Goal: Navigation & Orientation: Find specific page/section

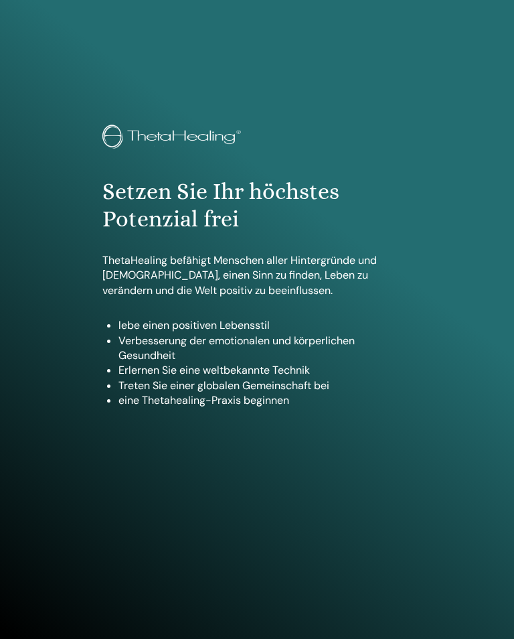
scroll to position [465, 0]
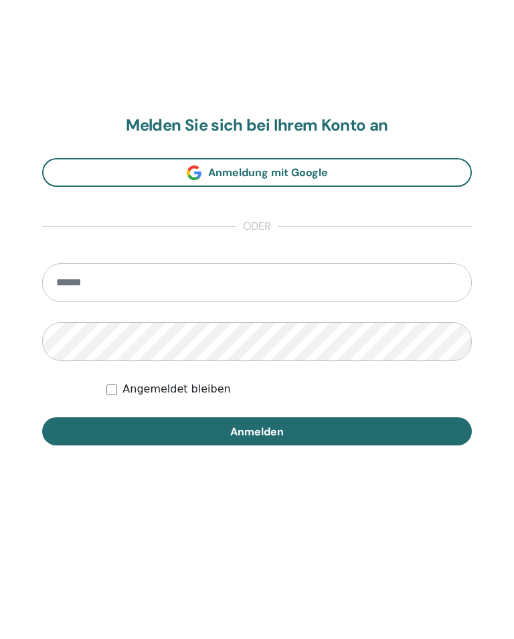
click at [75, 455] on input "email" at bounding box center [257, 474] width 430 height 39
type input "**********"
click at [117, 609] on button "Anmelden" at bounding box center [257, 623] width 430 height 28
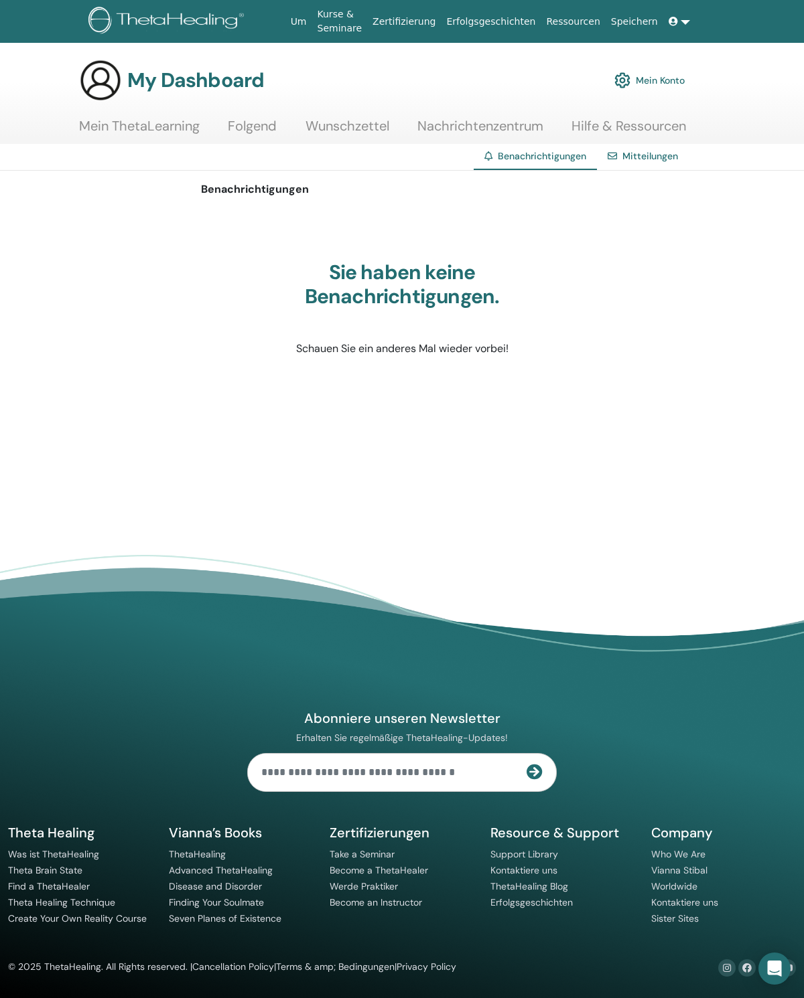
click at [651, 80] on link "Mein Konto" at bounding box center [649, 80] width 70 height 29
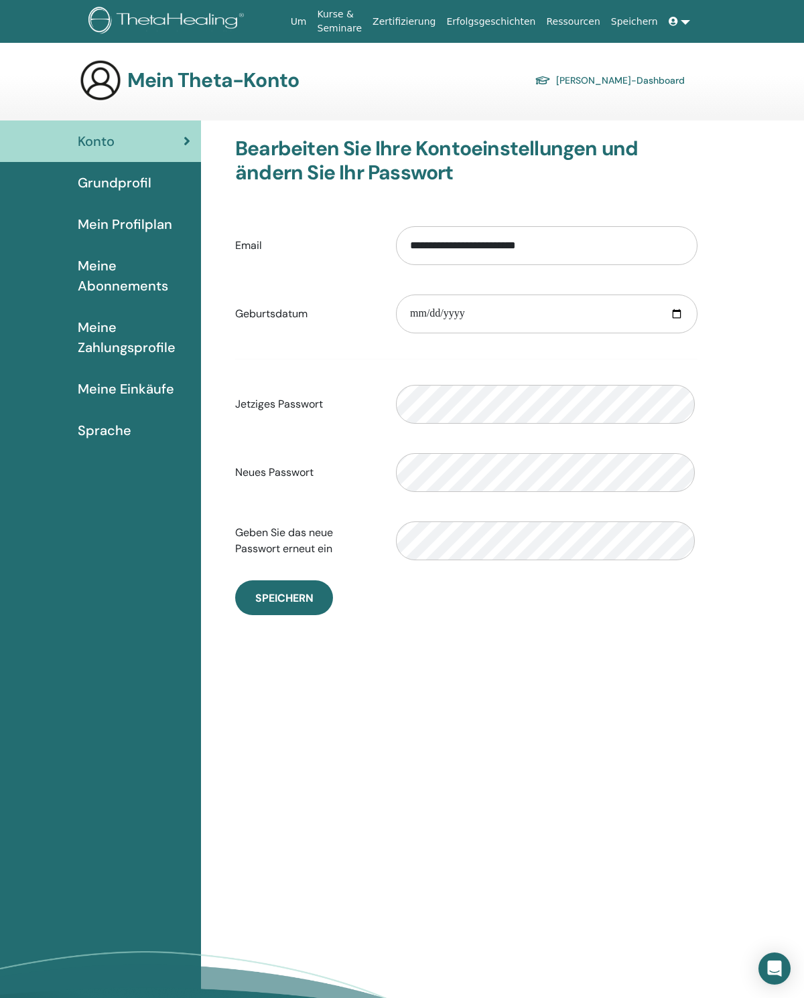
scroll to position [26, 0]
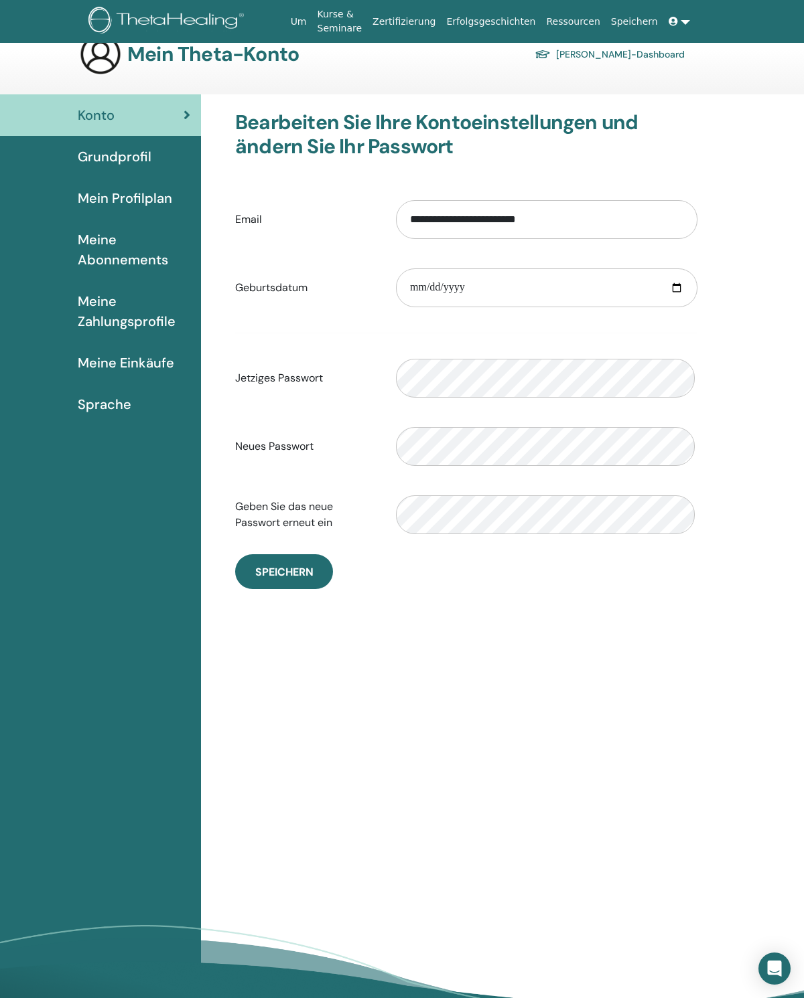
click at [99, 160] on span "Grundprofil" at bounding box center [115, 157] width 74 height 20
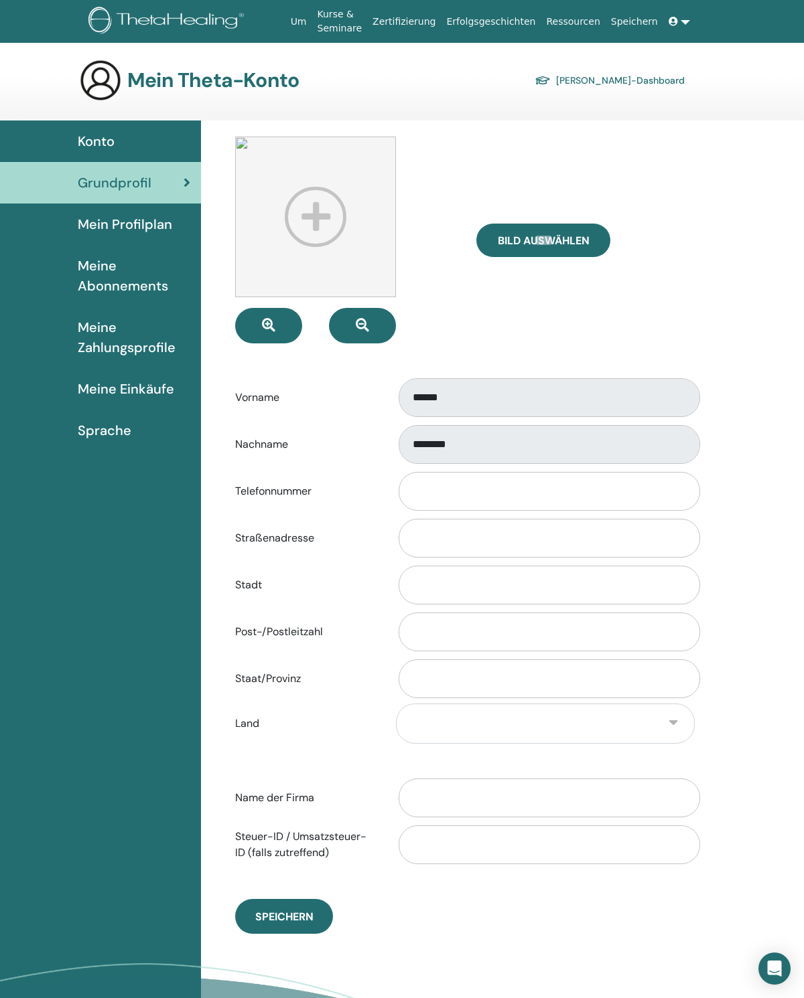
scroll to position [26, 0]
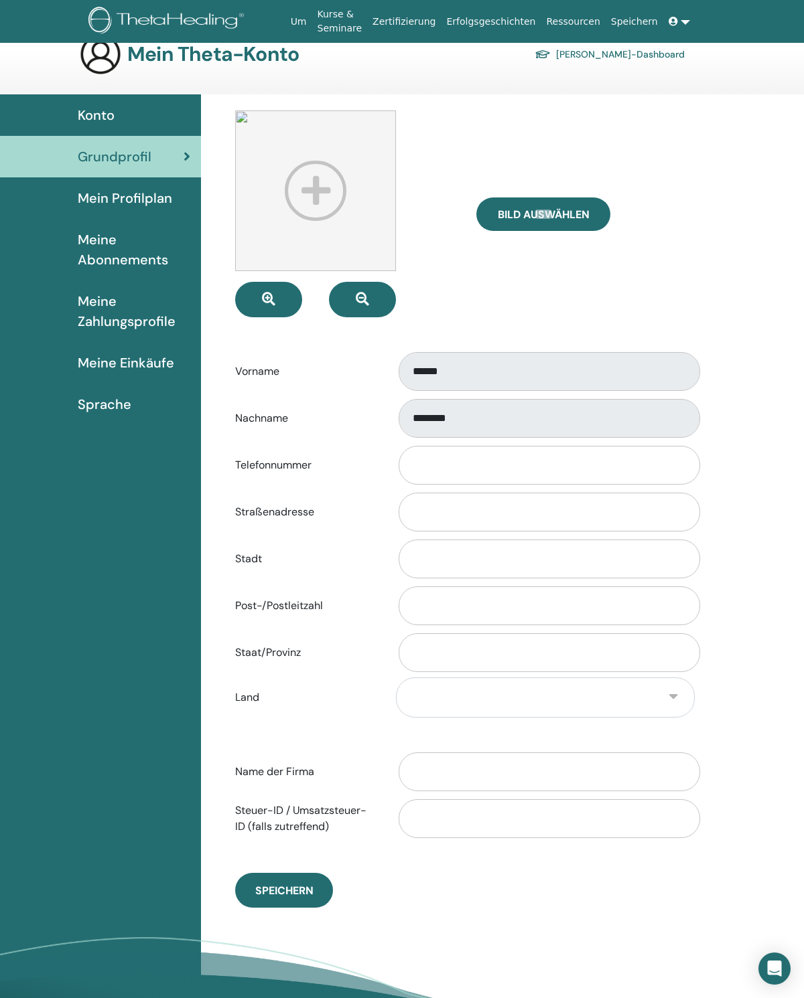
click at [105, 205] on span "Mein Profilplan" at bounding box center [125, 198] width 94 height 20
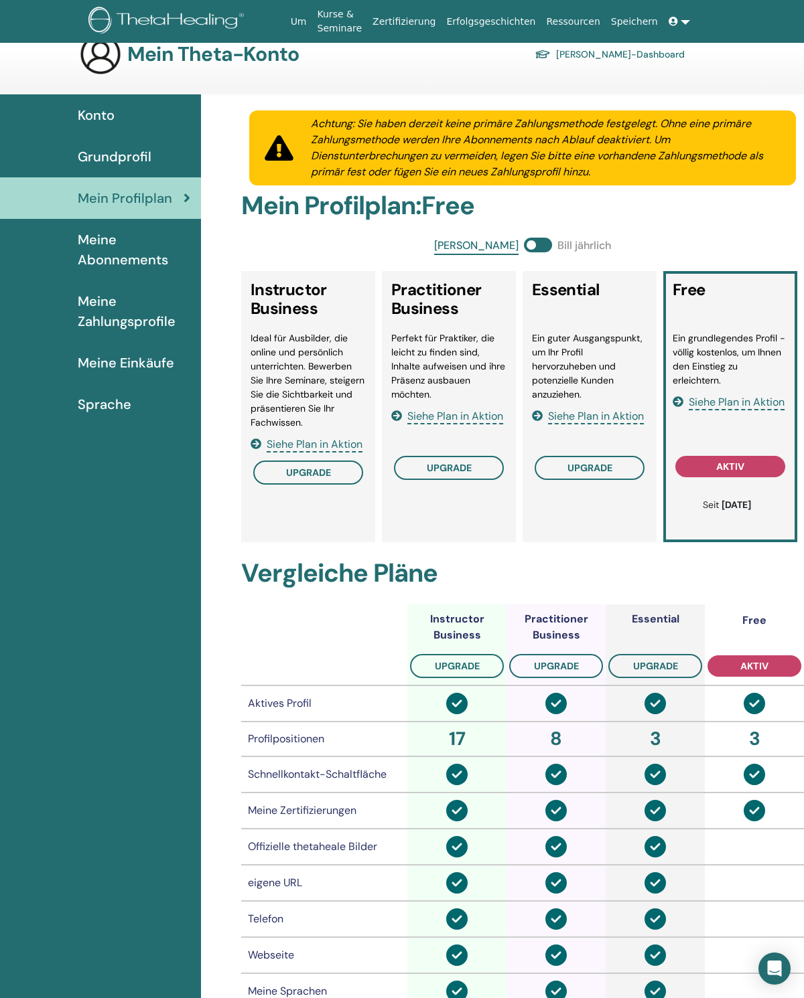
scroll to position [26, 0]
click at [97, 123] on span "Konto" at bounding box center [96, 115] width 37 height 20
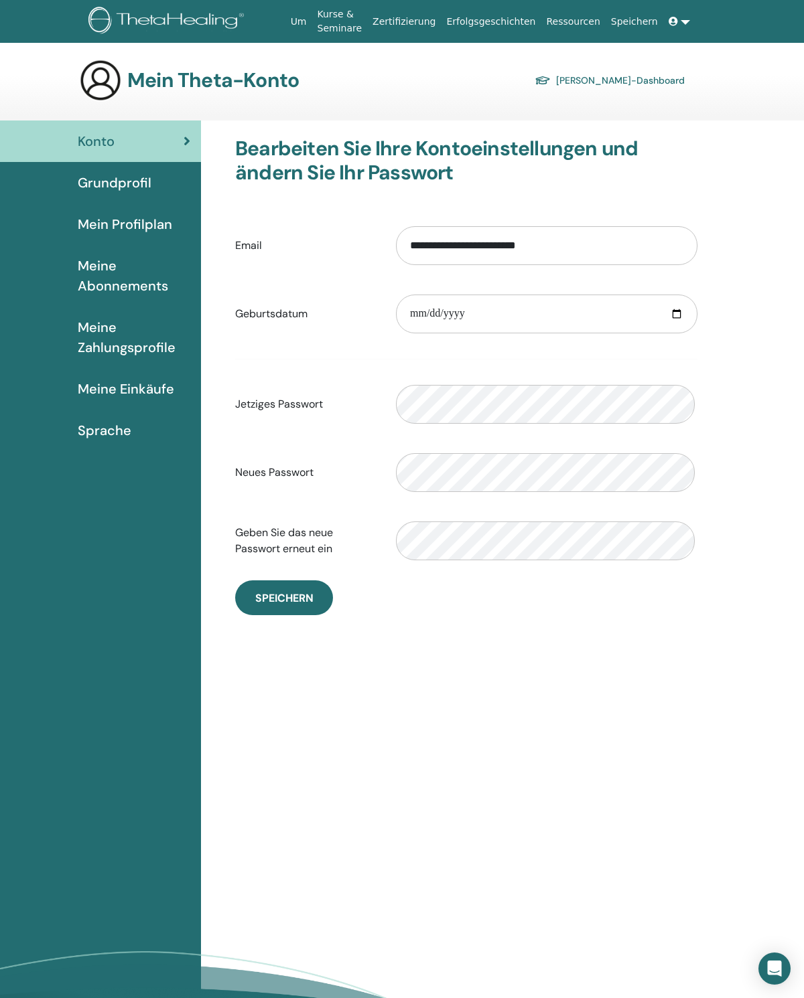
scroll to position [26, 0]
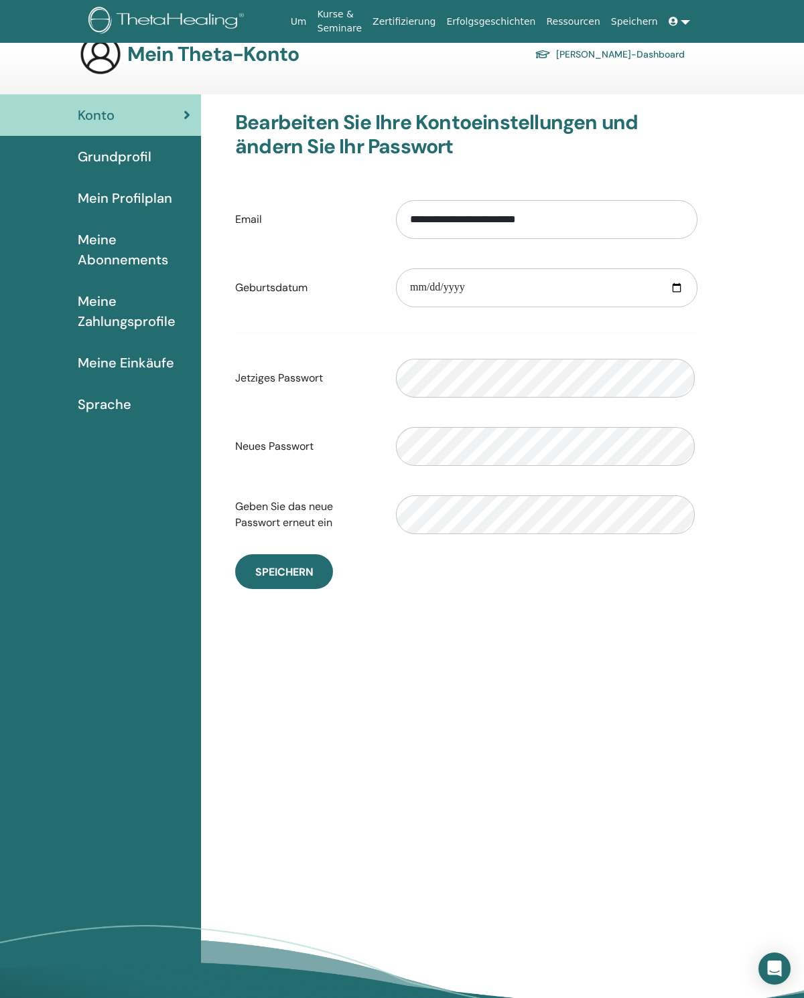
click at [101, 248] on span "Meine Abonnements" at bounding box center [134, 250] width 112 height 40
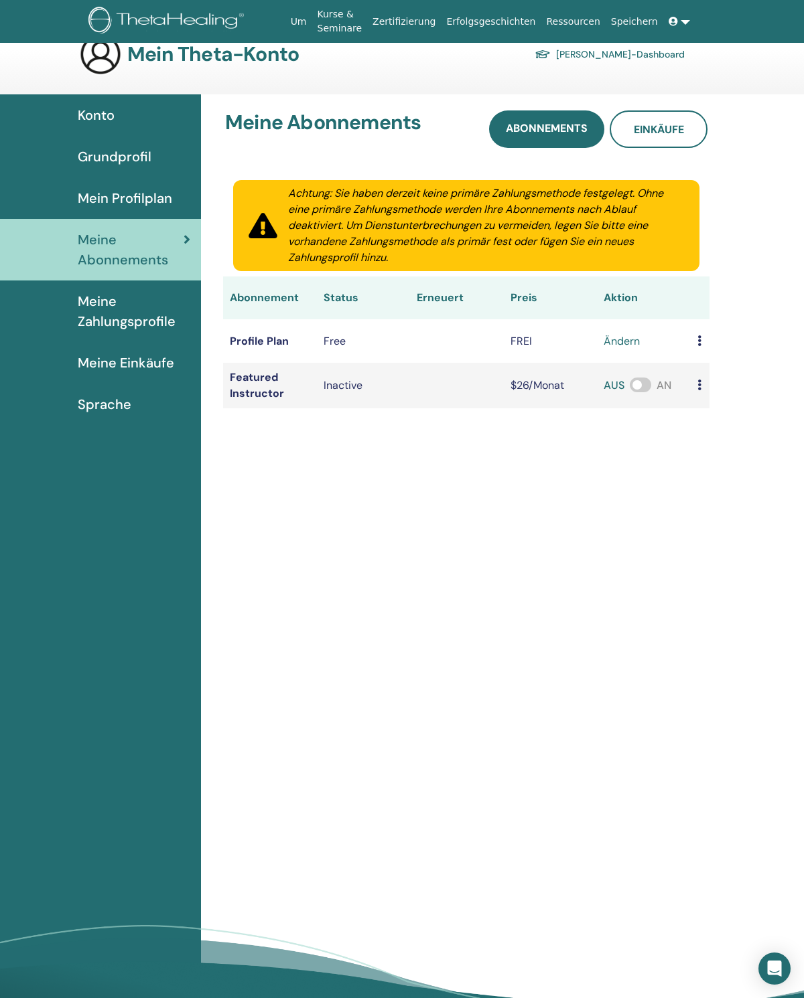
scroll to position [26, 0]
click at [101, 323] on span "Meine Zahlungsprofile" at bounding box center [134, 311] width 112 height 40
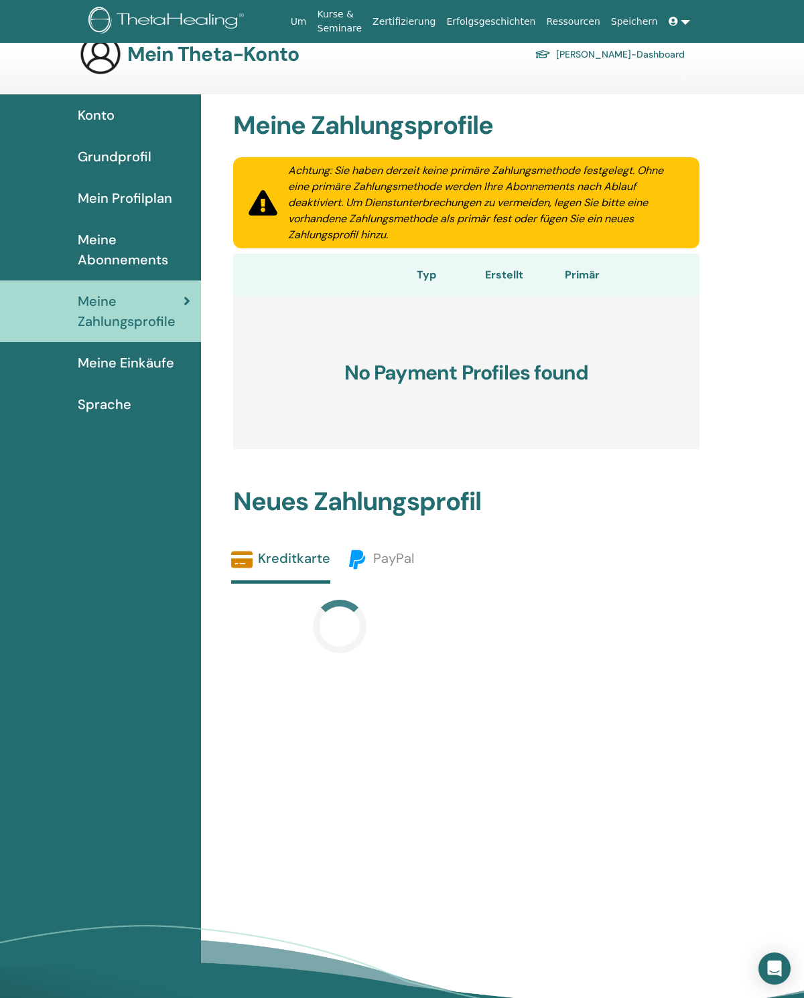
scroll to position [26, 0]
click at [102, 373] on span "Meine Einkäufe" at bounding box center [126, 363] width 96 height 20
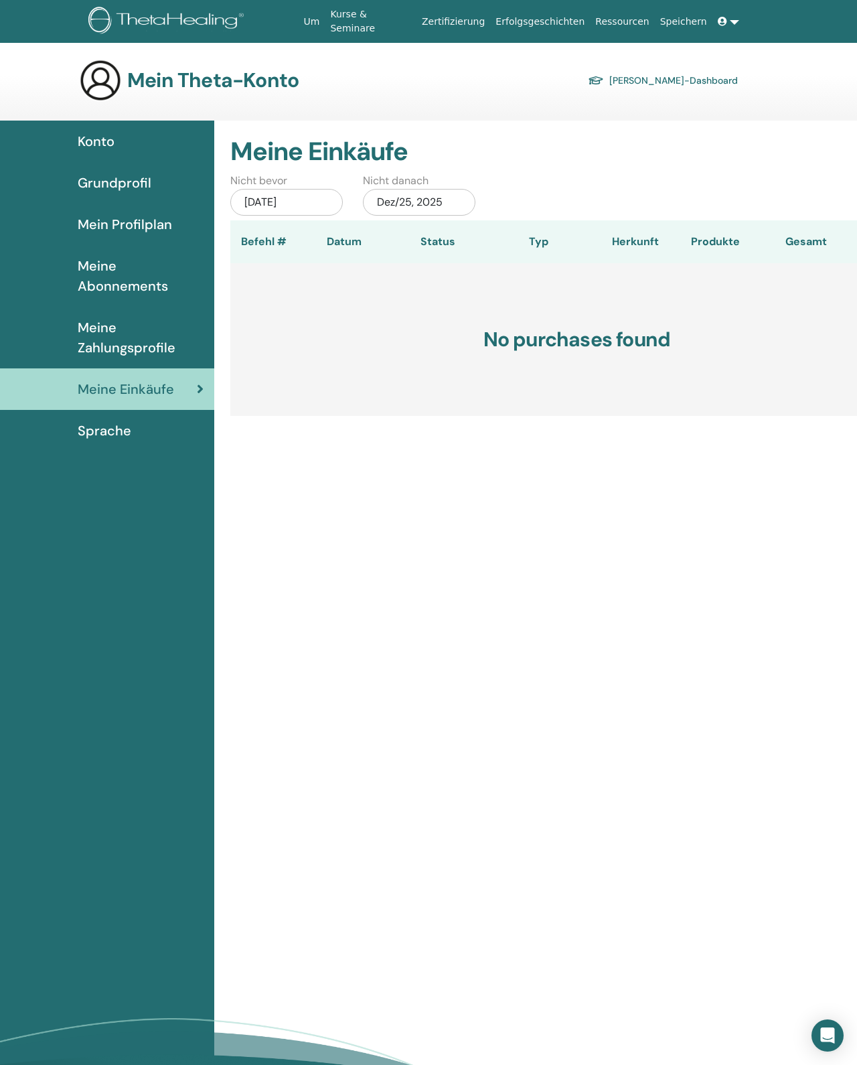
scroll to position [5, 0]
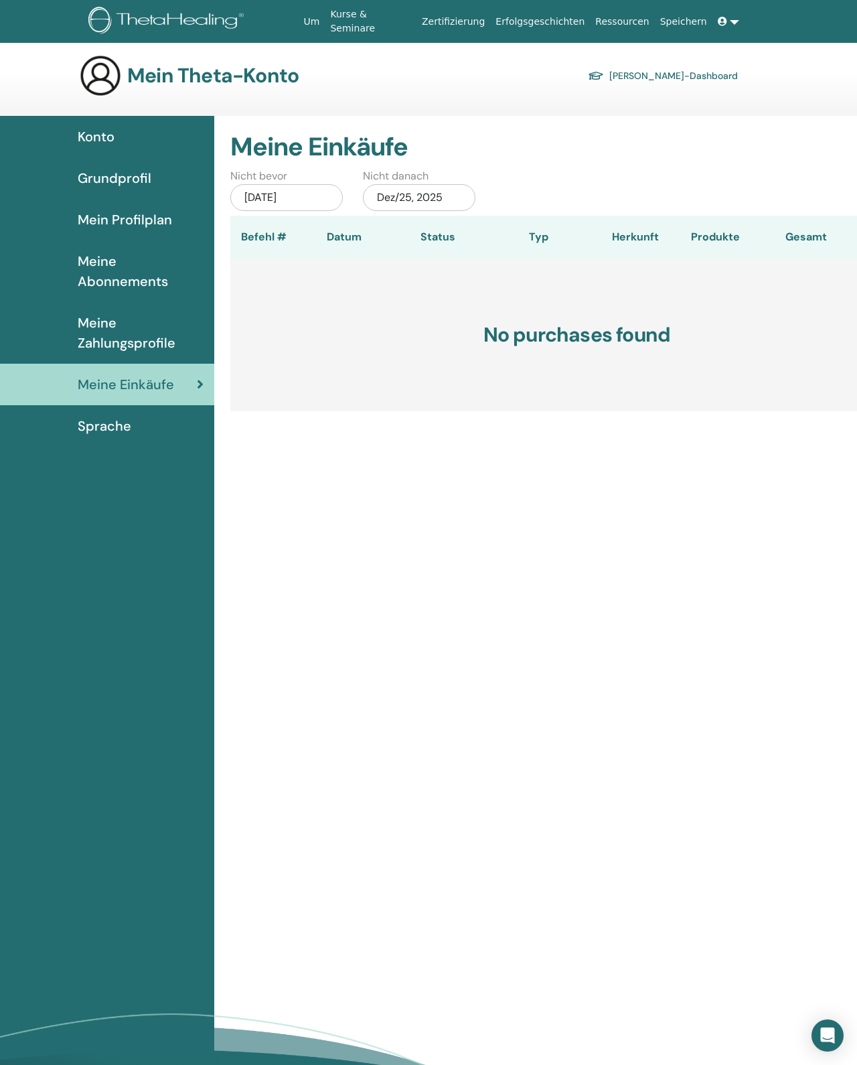
click at [108, 147] on span "Konto" at bounding box center [96, 137] width 37 height 20
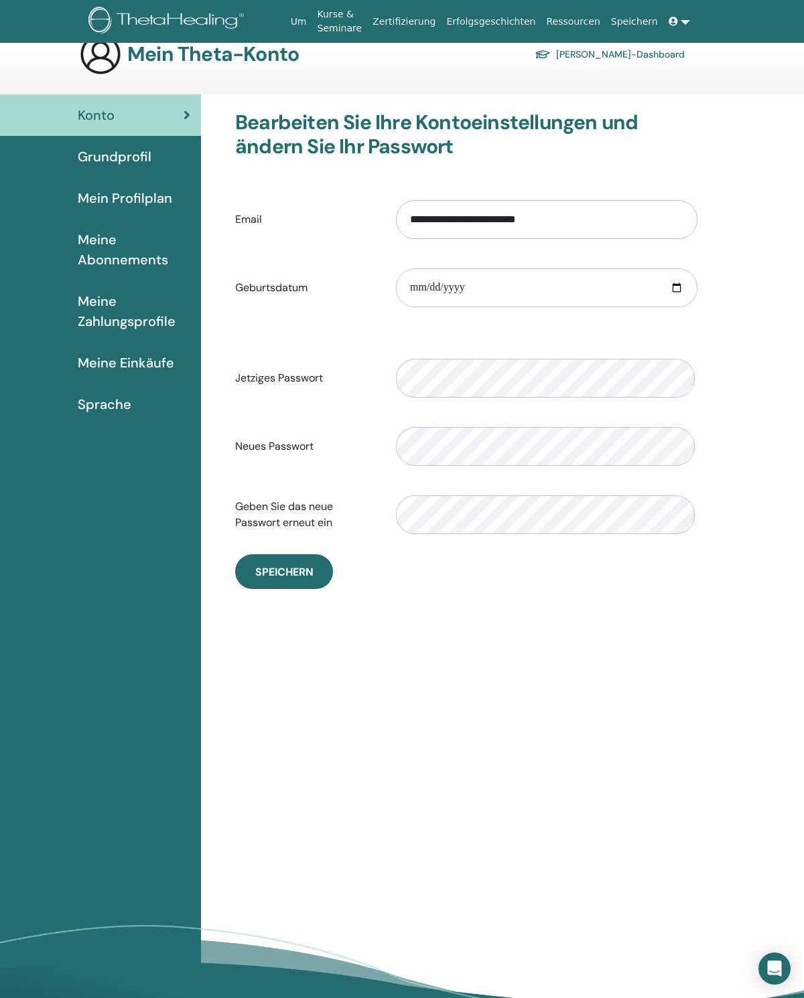
scroll to position [26, 0]
click at [96, 160] on span "Grundprofil" at bounding box center [115, 157] width 74 height 20
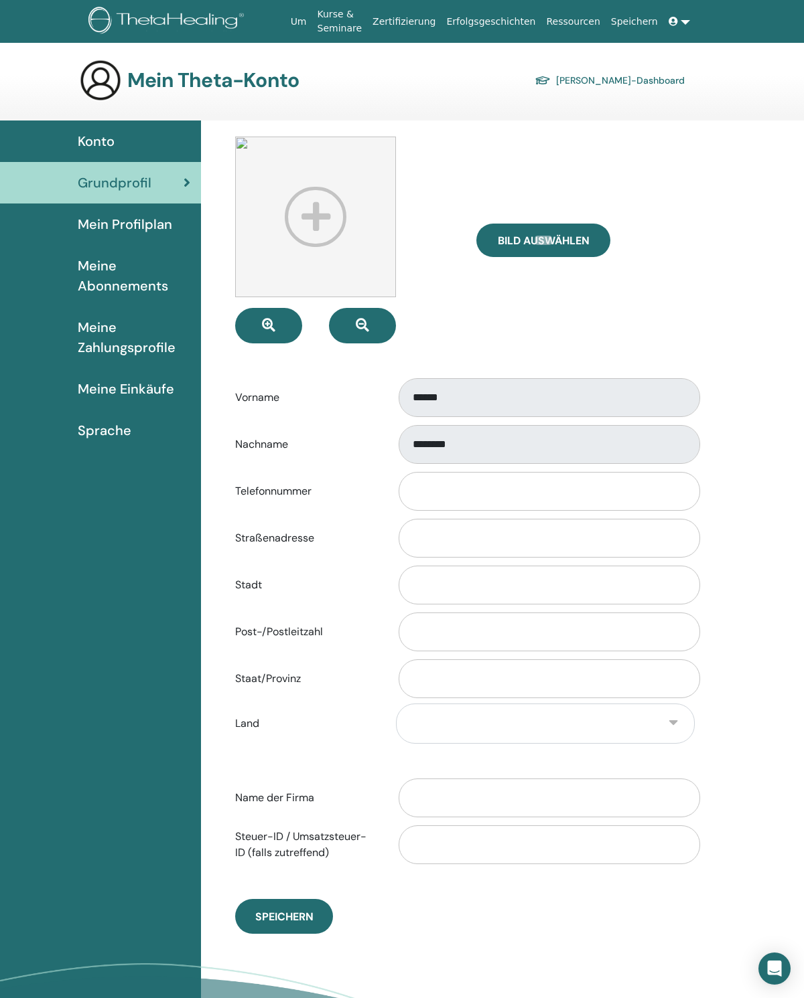
click at [118, 392] on span "Meine Einkäufe" at bounding box center [126, 389] width 96 height 20
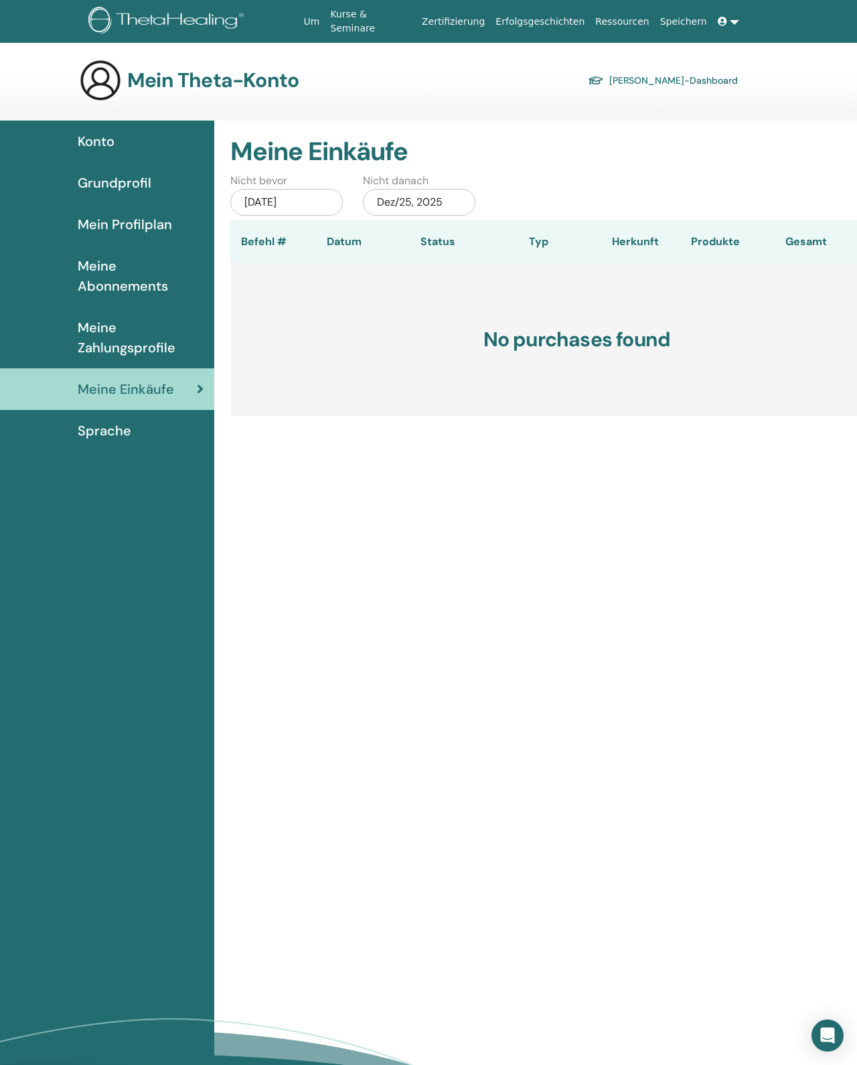
scroll to position [31, 0]
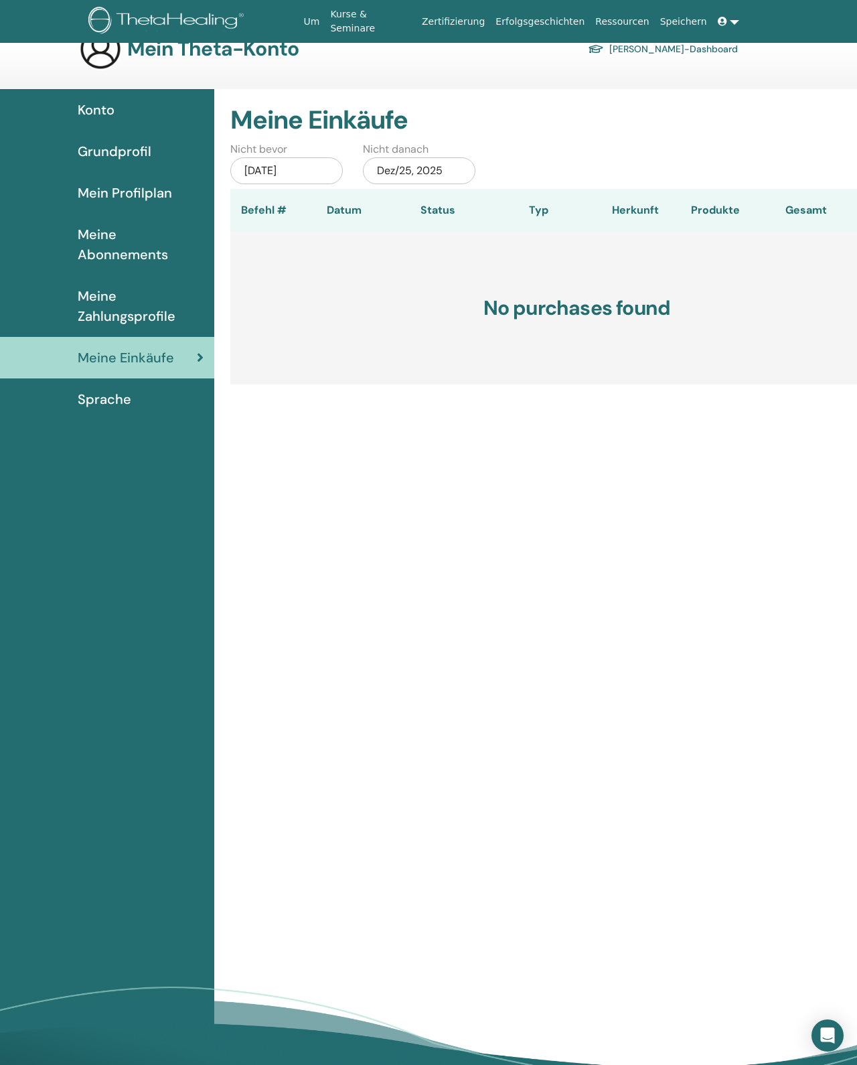
click at [103, 111] on span "Konto" at bounding box center [96, 110] width 37 height 20
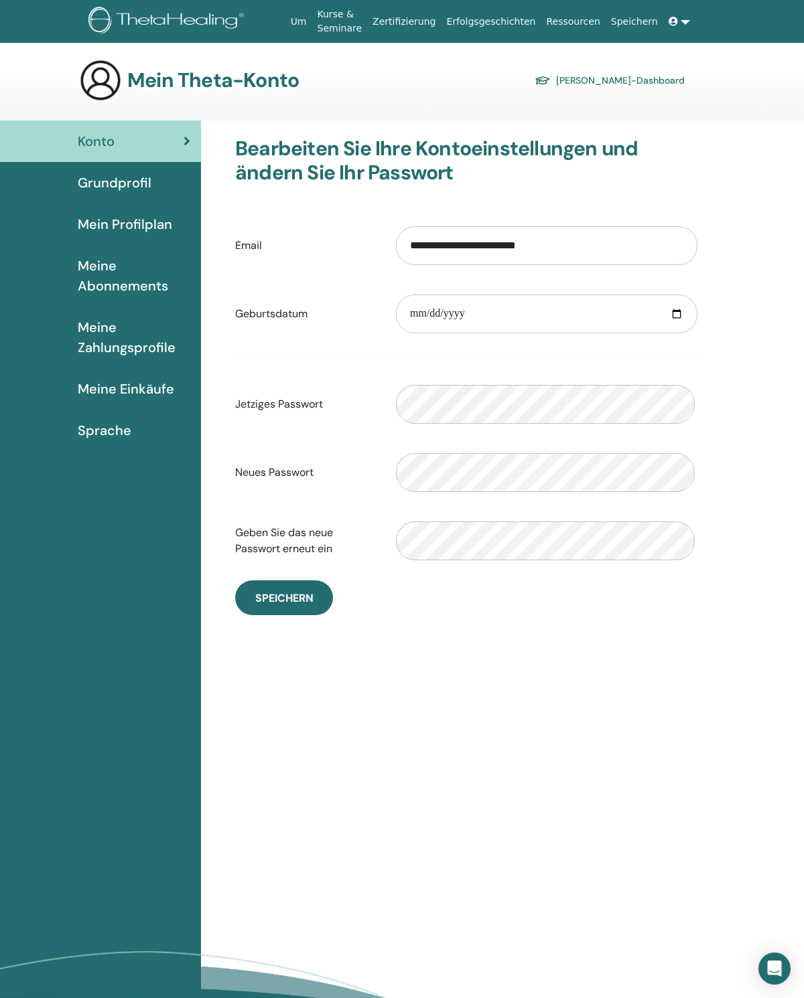
scroll to position [26, 0]
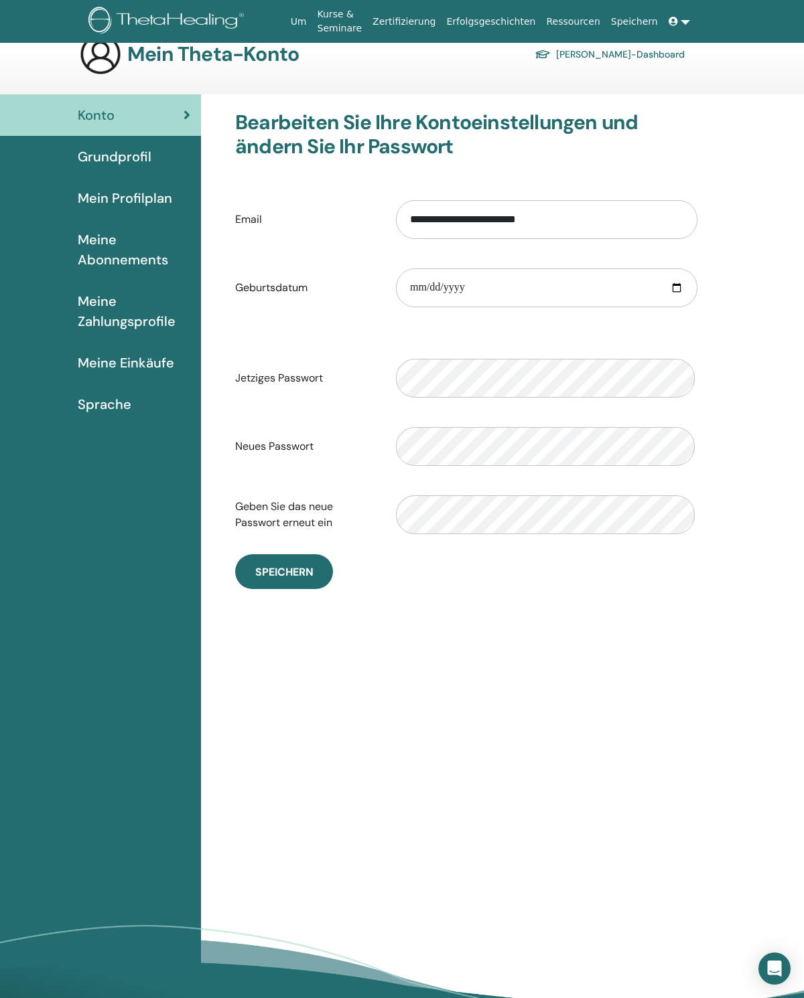
click at [108, 67] on img at bounding box center [100, 54] width 43 height 43
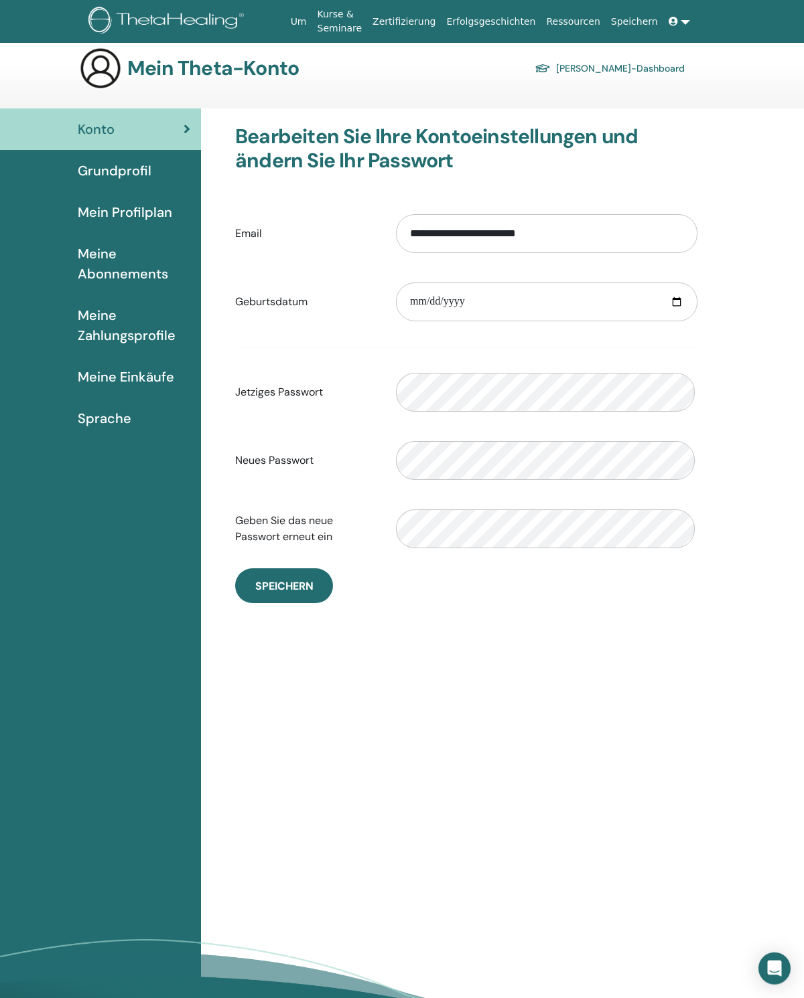
scroll to position [0, 0]
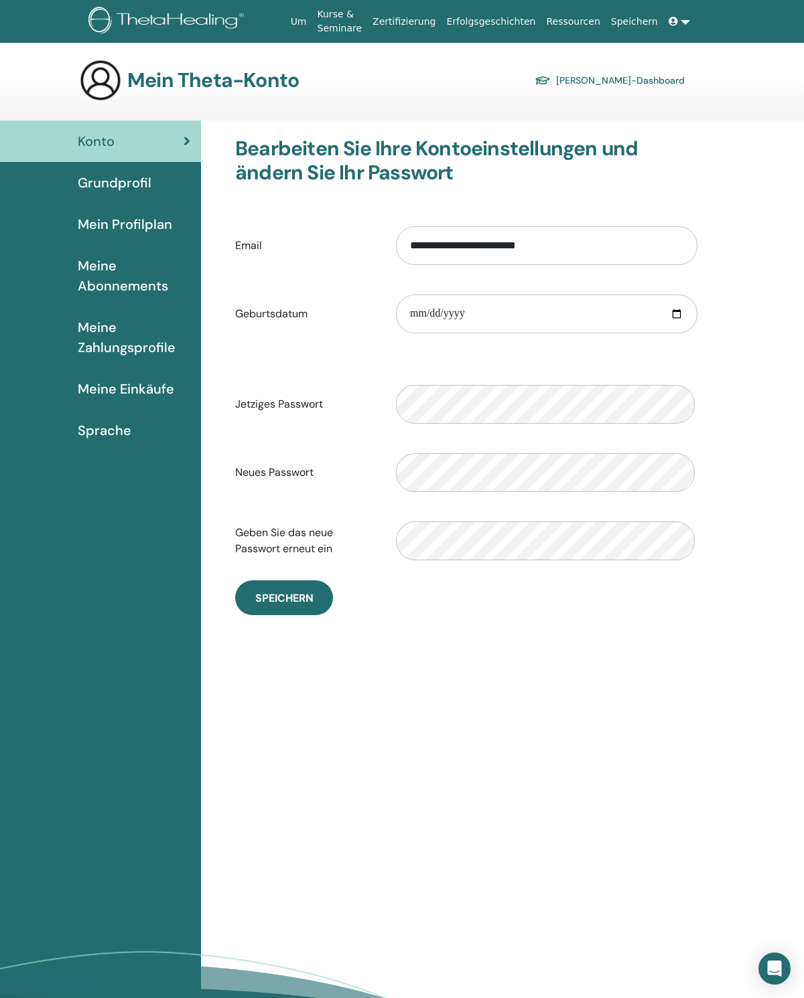
click at [350, 17] on link "Kurse & Seminare" at bounding box center [340, 21] width 56 height 39
